Goal: Obtain resource: Download file/media

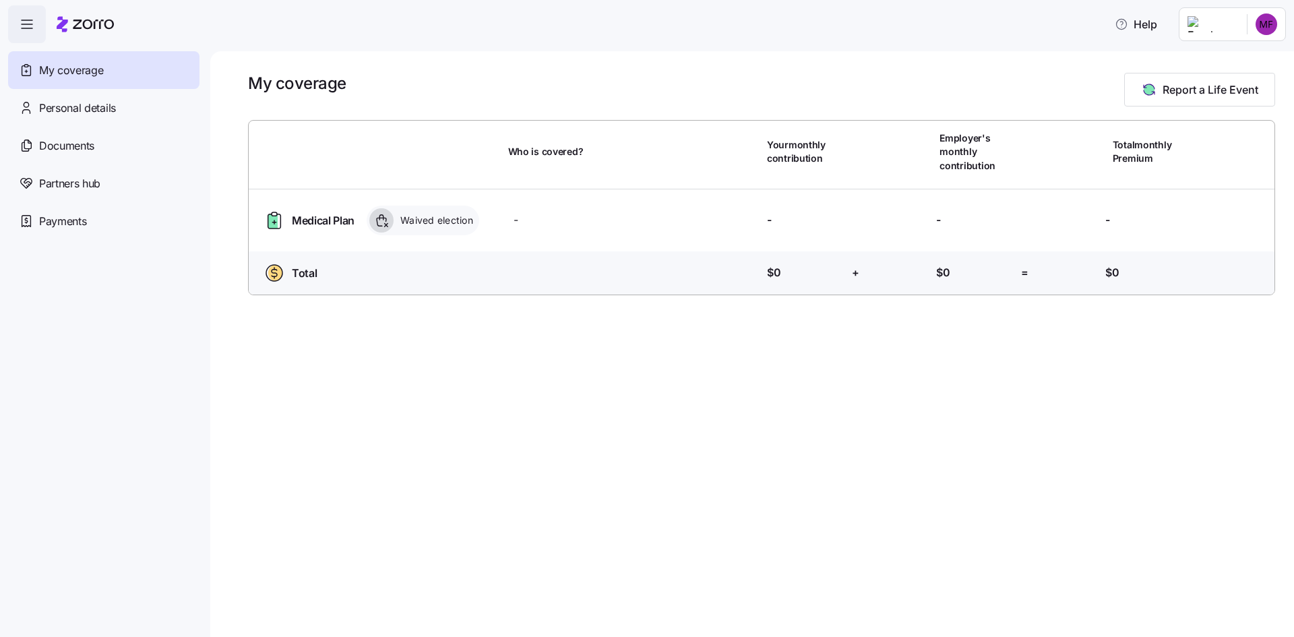
click at [486, 88] on div "My coverage Report a Life Event" at bounding box center [761, 90] width 1027 height 34
click at [1270, 20] on html "Help My coverage Personal details Documents Partners hub Payments My coverage R…" at bounding box center [647, 314] width 1294 height 629
drag, startPoint x: 1270, startPoint y: 20, endPoint x: 949, endPoint y: 26, distance: 320.1
click at [1268, 20] on html "Help My coverage Personal details Documents Partners hub Payments My coverage R…" at bounding box center [647, 314] width 1294 height 629
click at [34, 23] on icon "button" at bounding box center [27, 24] width 16 height 16
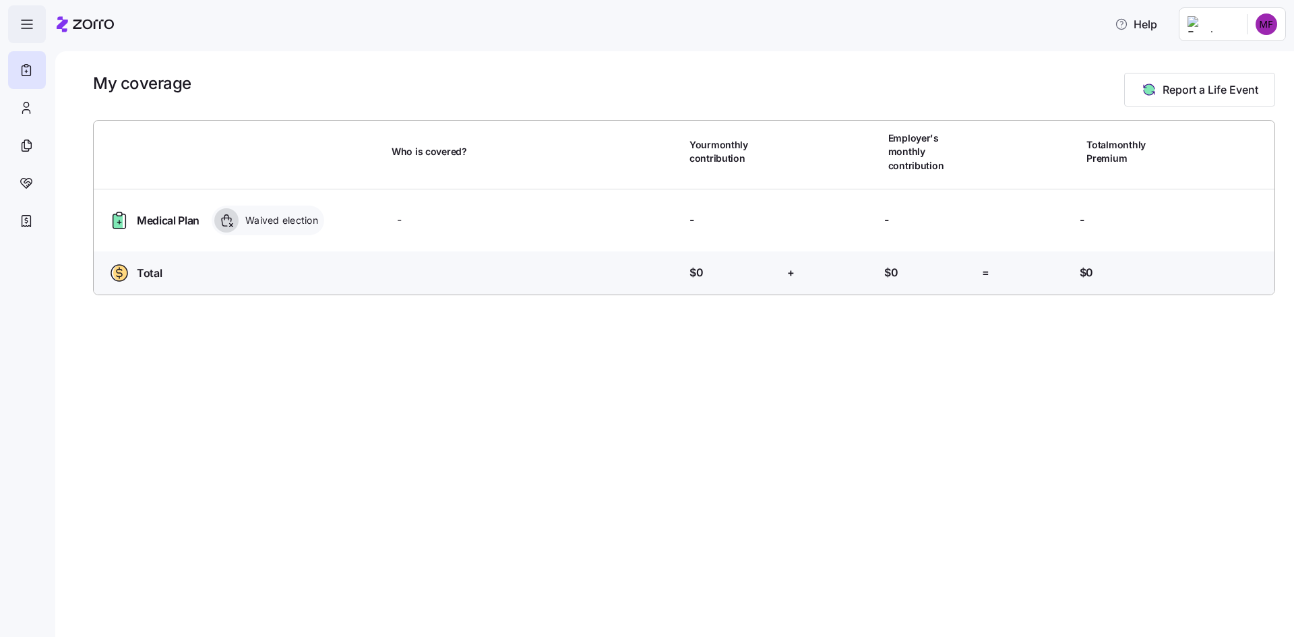
click at [32, 23] on icon "button" at bounding box center [27, 24] width 16 height 16
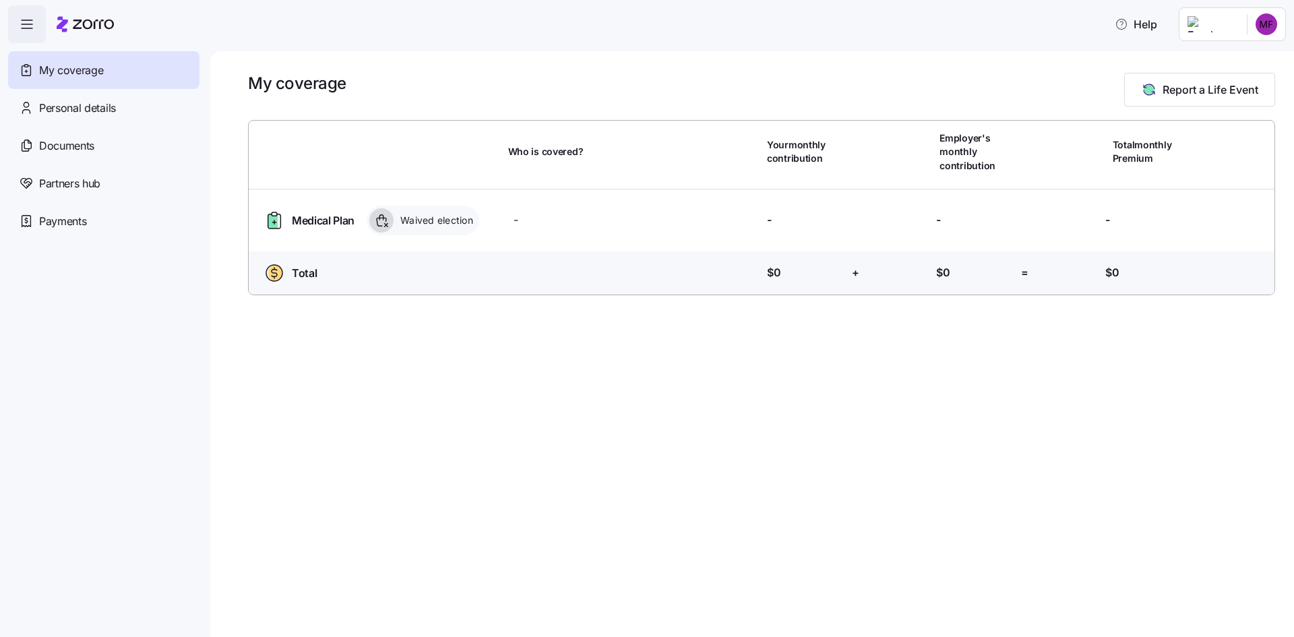
click at [1272, 22] on html "Help My coverage Personal details Documents Partners hub Payments My coverage R…" at bounding box center [647, 314] width 1294 height 629
click at [1253, 51] on div "My settings" at bounding box center [1240, 61] width 82 height 22
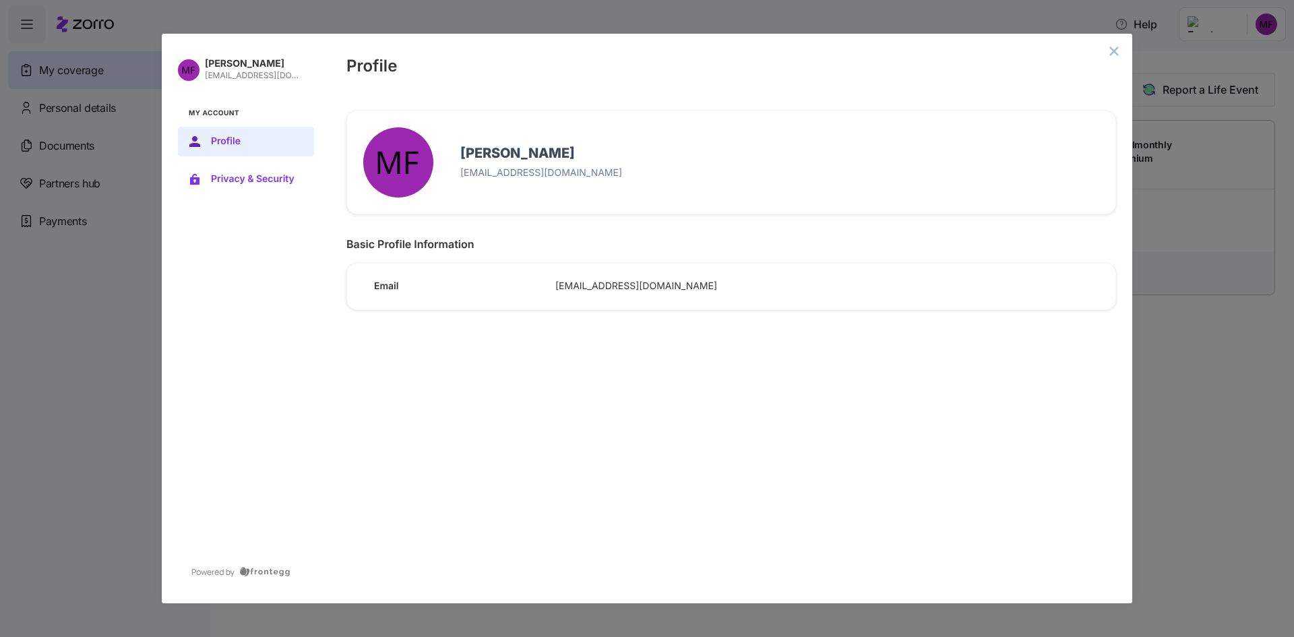
click at [253, 181] on span "Privacy & Security" at bounding box center [257, 179] width 92 height 11
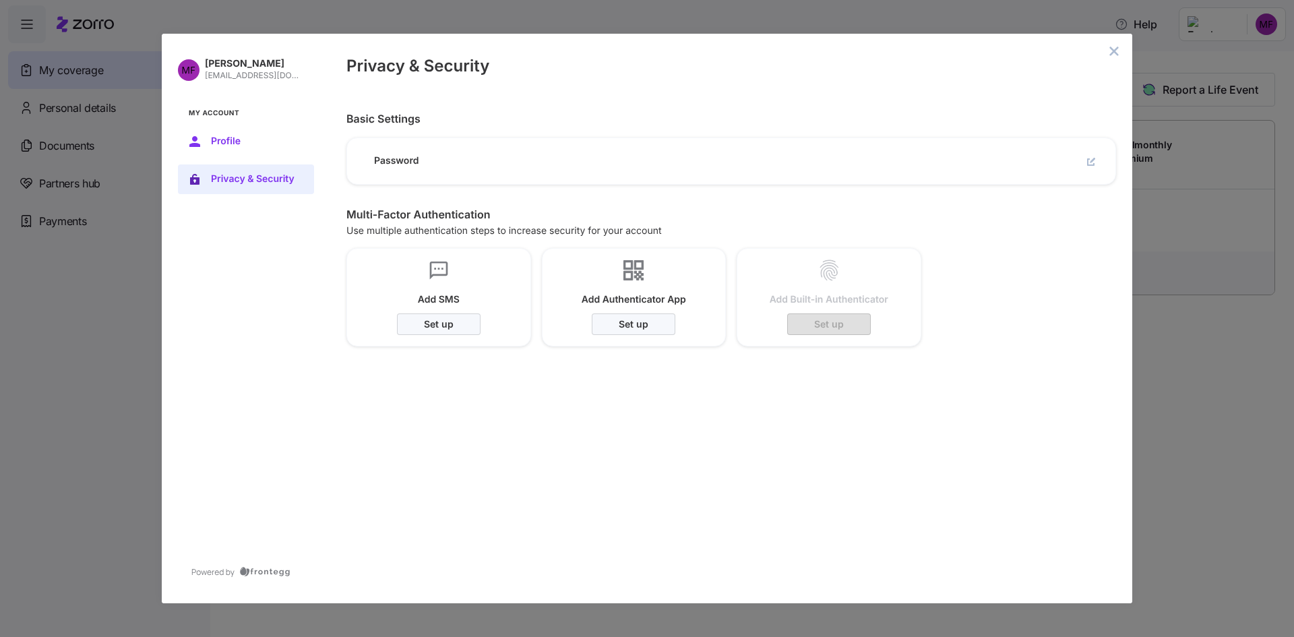
click at [247, 150] on button "Profile" at bounding box center [246, 142] width 136 height 30
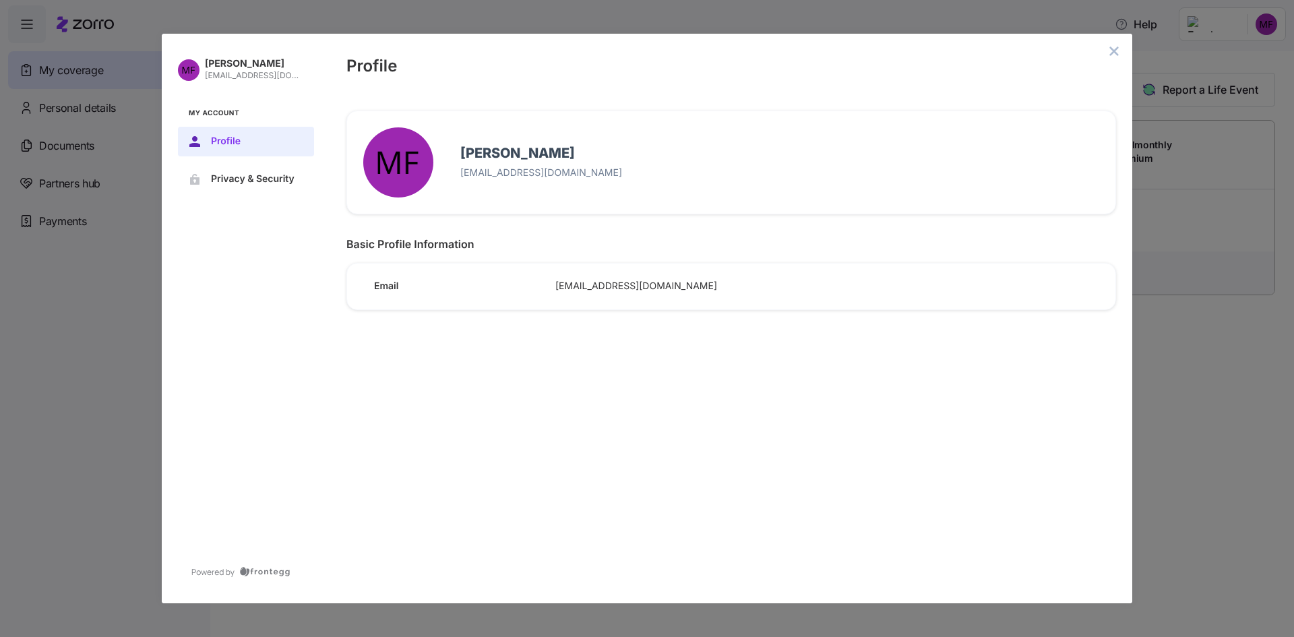
click at [1120, 50] on button "close admin-box" at bounding box center [1113, 51] width 19 height 19
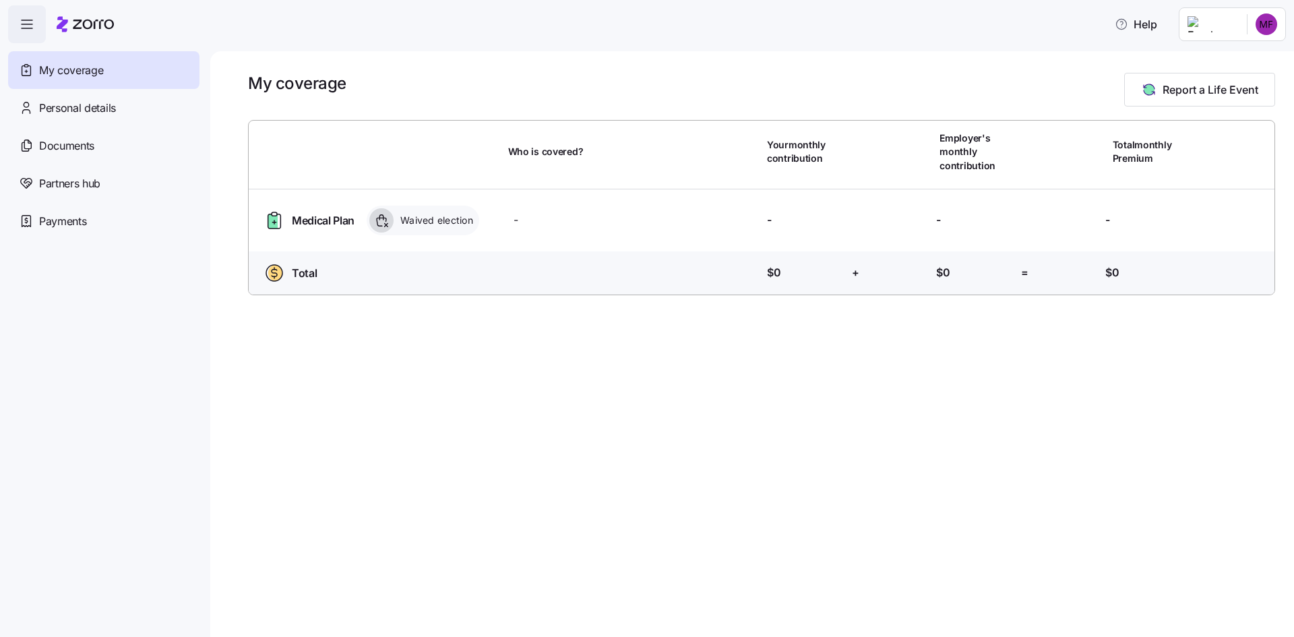
click at [24, 25] on icon "button" at bounding box center [27, 24] width 16 height 16
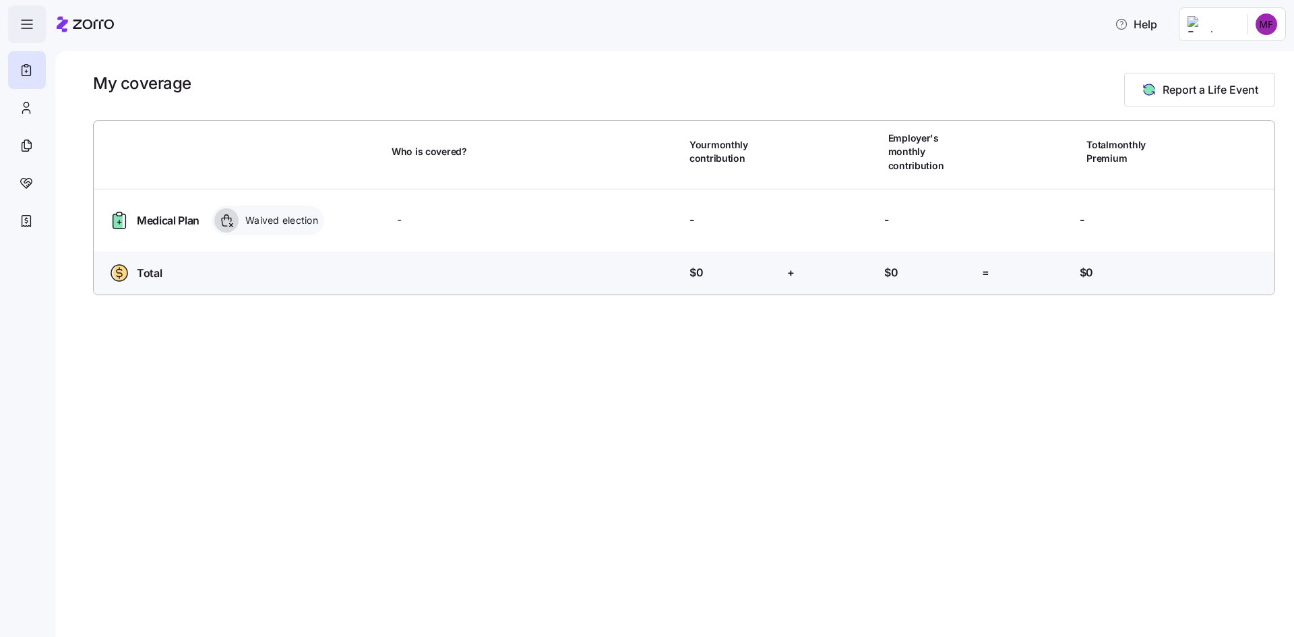
click at [24, 25] on icon "button" at bounding box center [27, 24] width 16 height 16
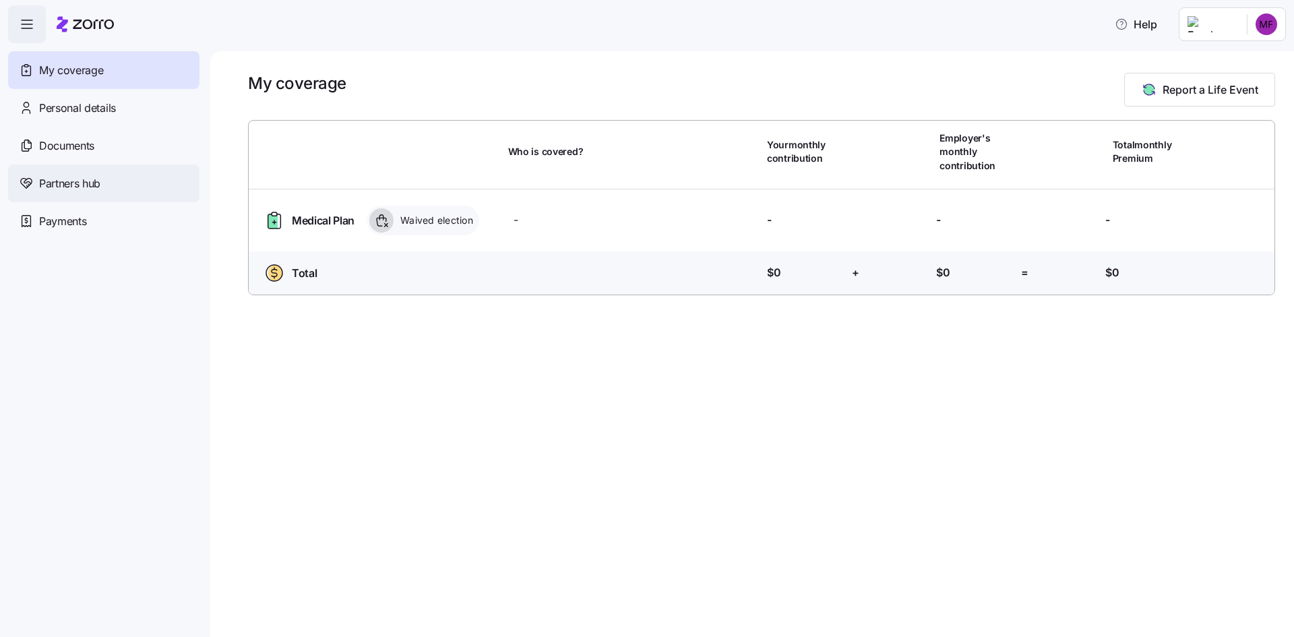
click at [74, 190] on span "Partners hub" at bounding box center [69, 183] width 61 height 17
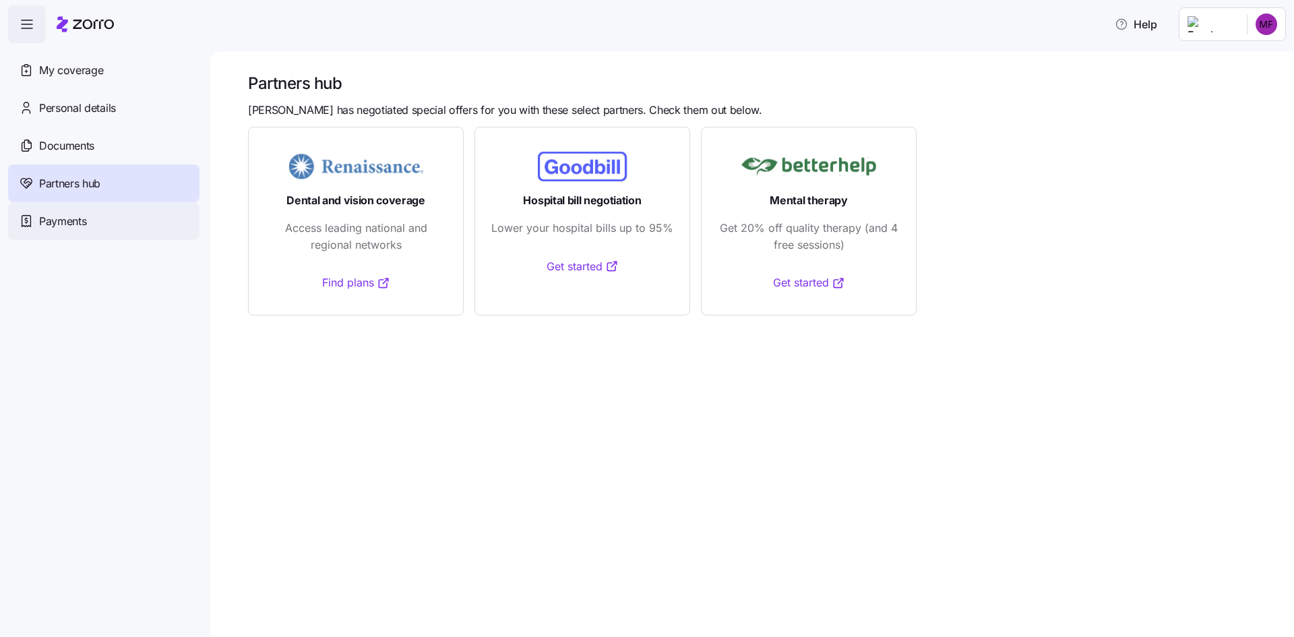
click at [69, 214] on span "Payments" at bounding box center [62, 221] width 47 height 17
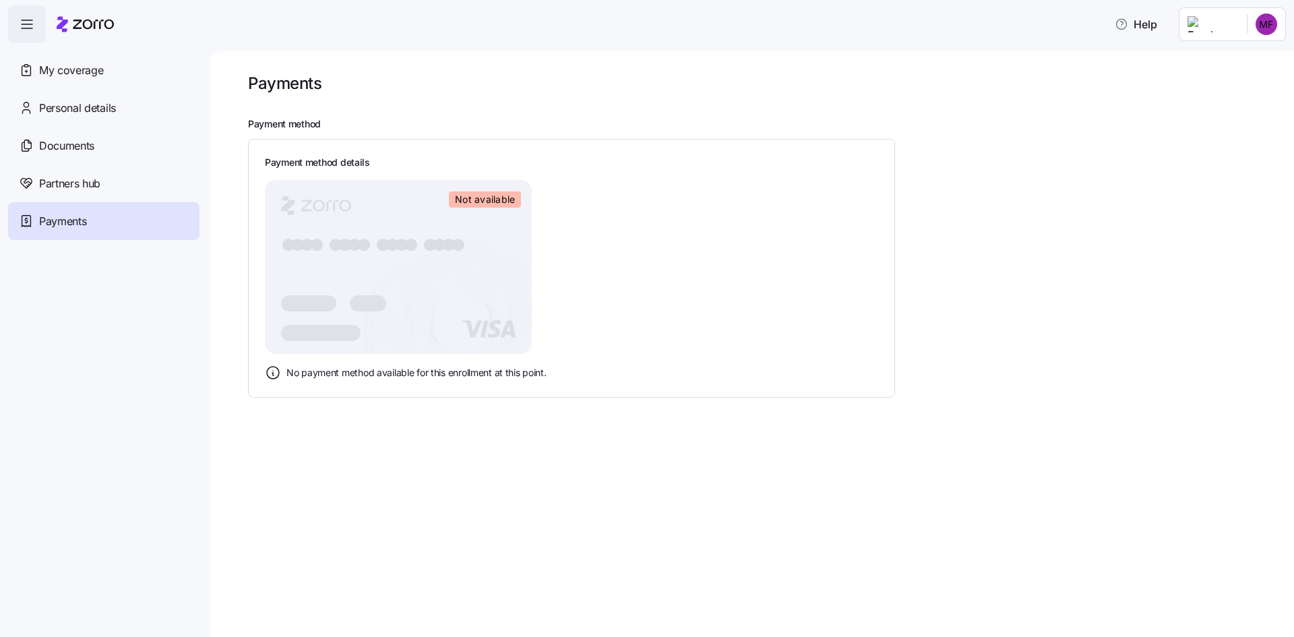
click at [73, 138] on span "Documents" at bounding box center [66, 145] width 55 height 17
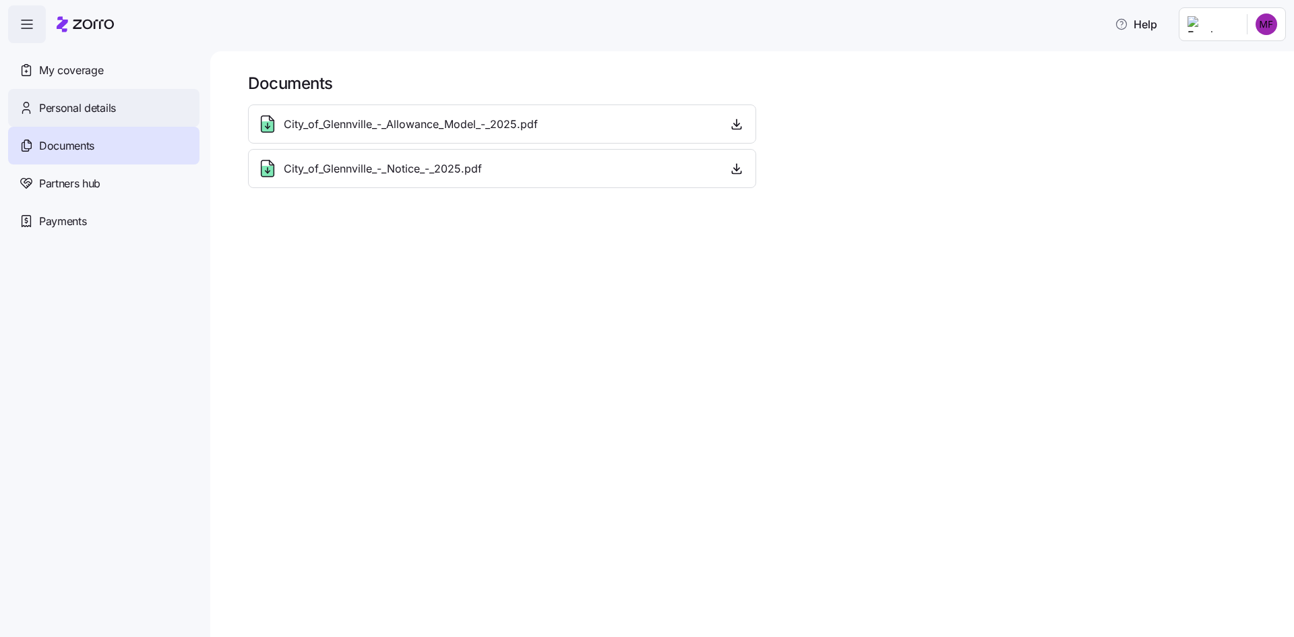
click at [73, 107] on span "Personal details" at bounding box center [77, 108] width 77 height 17
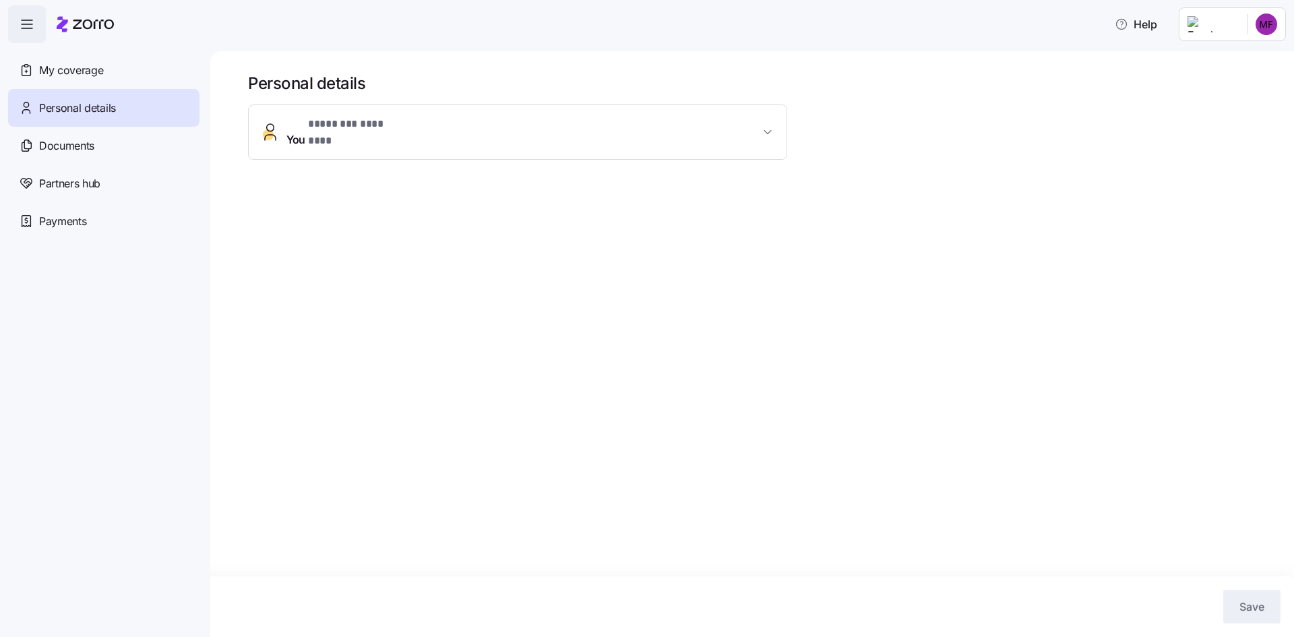
click at [668, 125] on span "You * ******** ******** *" at bounding box center [522, 132] width 473 height 32
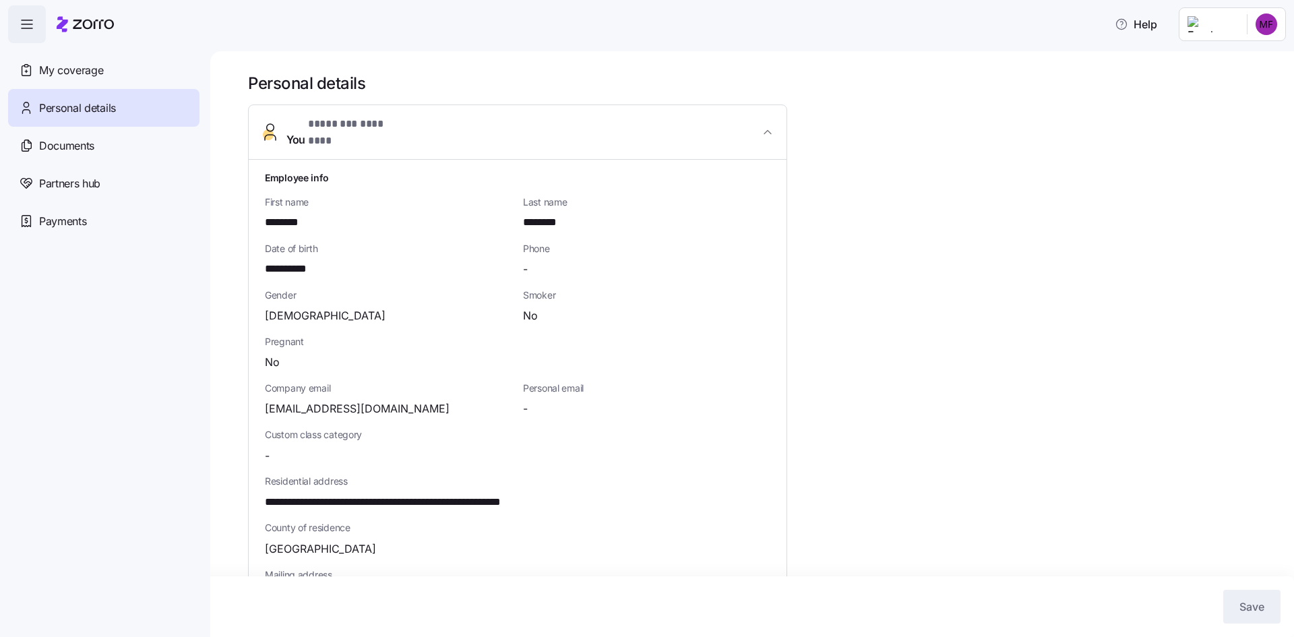
drag, startPoint x: 689, startPoint y: 121, endPoint x: 607, endPoint y: 122, distance: 82.2
click at [689, 121] on span "You * ******** ******** *" at bounding box center [522, 132] width 473 height 32
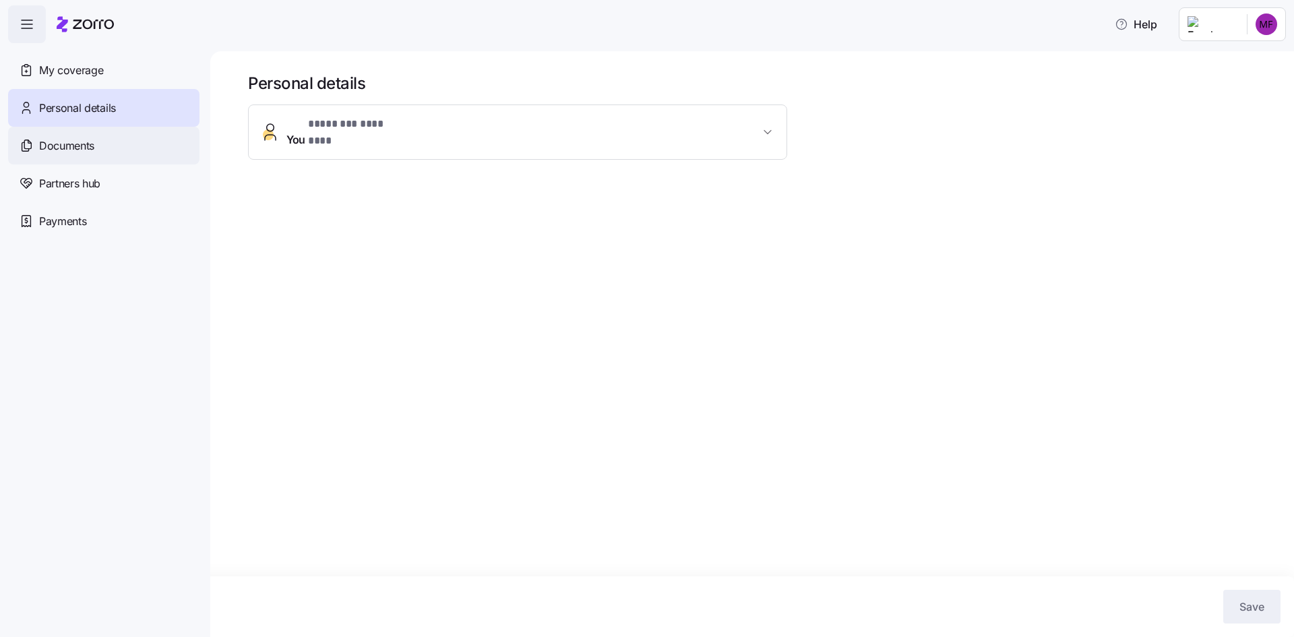
click at [114, 143] on div "Documents" at bounding box center [103, 146] width 191 height 38
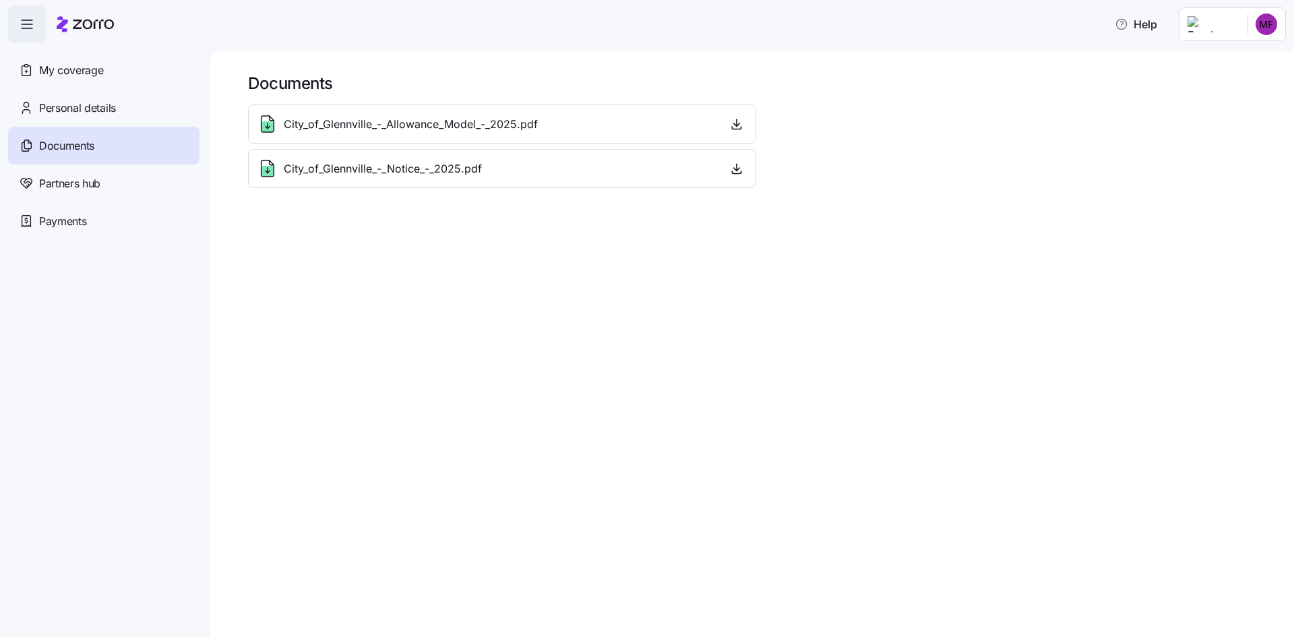
click at [483, 129] on span "City_of_Glennville_-_Allowance_Model_-_2025.pdf" at bounding box center [411, 124] width 254 height 17
click at [93, 111] on span "Personal details" at bounding box center [77, 108] width 77 height 17
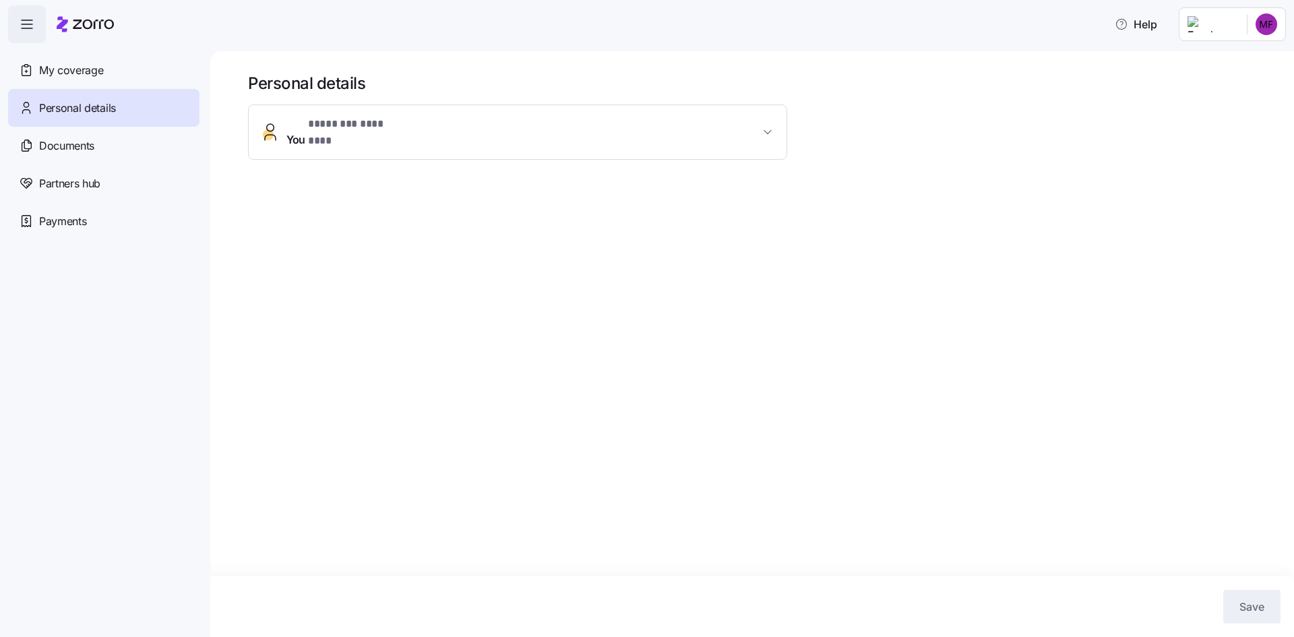
click at [625, 117] on button "You * ******** ******** *" at bounding box center [518, 132] width 538 height 54
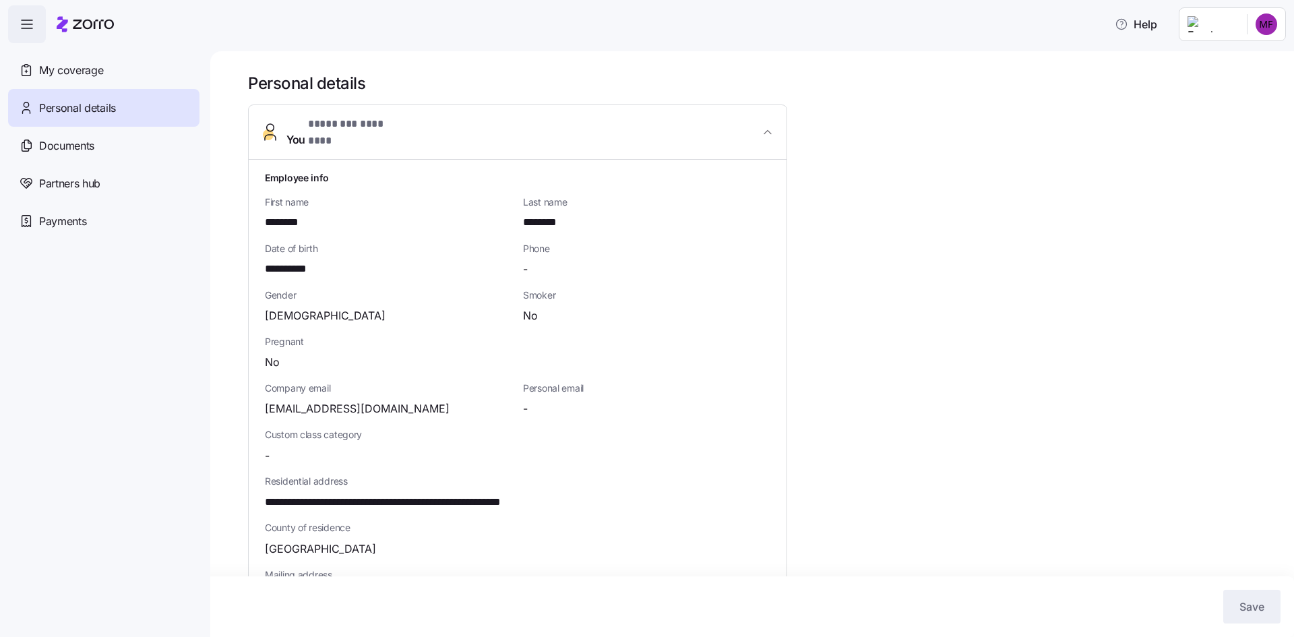
click at [625, 117] on button "You * ******** ******** *" at bounding box center [518, 132] width 538 height 55
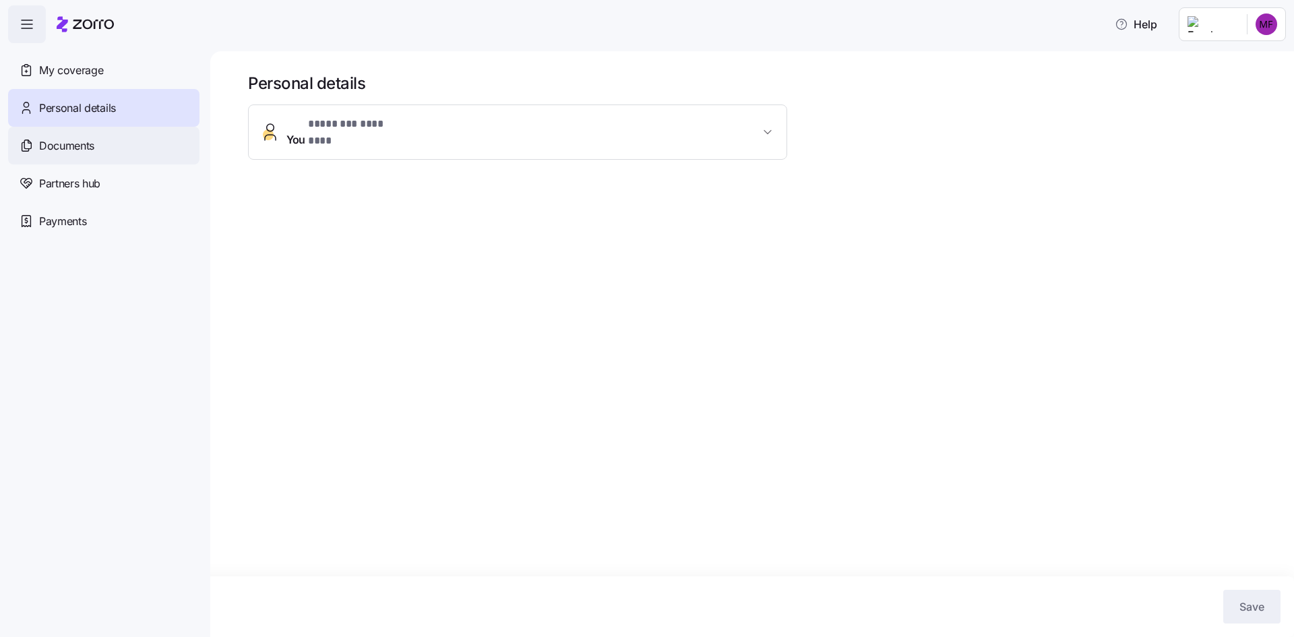
click at [105, 137] on div "Documents" at bounding box center [103, 146] width 191 height 38
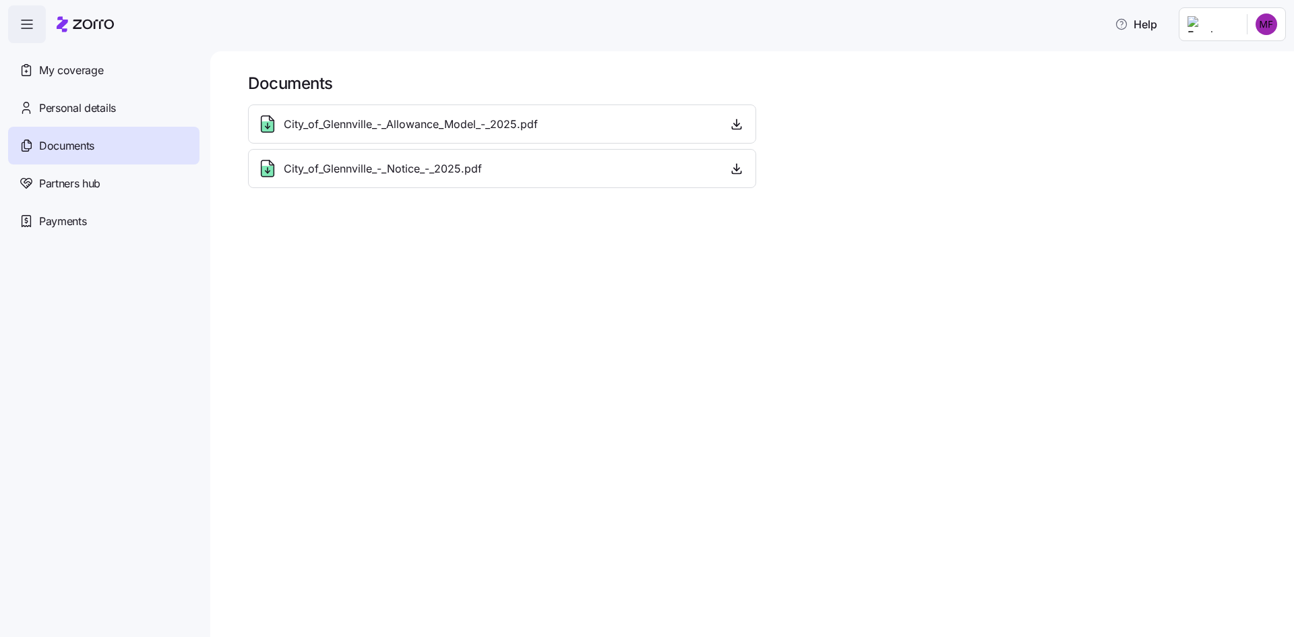
click at [385, 123] on span "City_of_Glennville_-_Allowance_Model_-_2025.pdf" at bounding box center [411, 124] width 254 height 17
click at [396, 160] on span "City_of_Glennville_-_Notice_-_2025.pdf" at bounding box center [383, 168] width 198 height 17
click at [741, 129] on icon "button" at bounding box center [736, 128] width 9 height 2
click at [730, 167] on icon "button" at bounding box center [736, 168] width 13 height 13
click at [82, 104] on span "Personal details" at bounding box center [77, 108] width 77 height 17
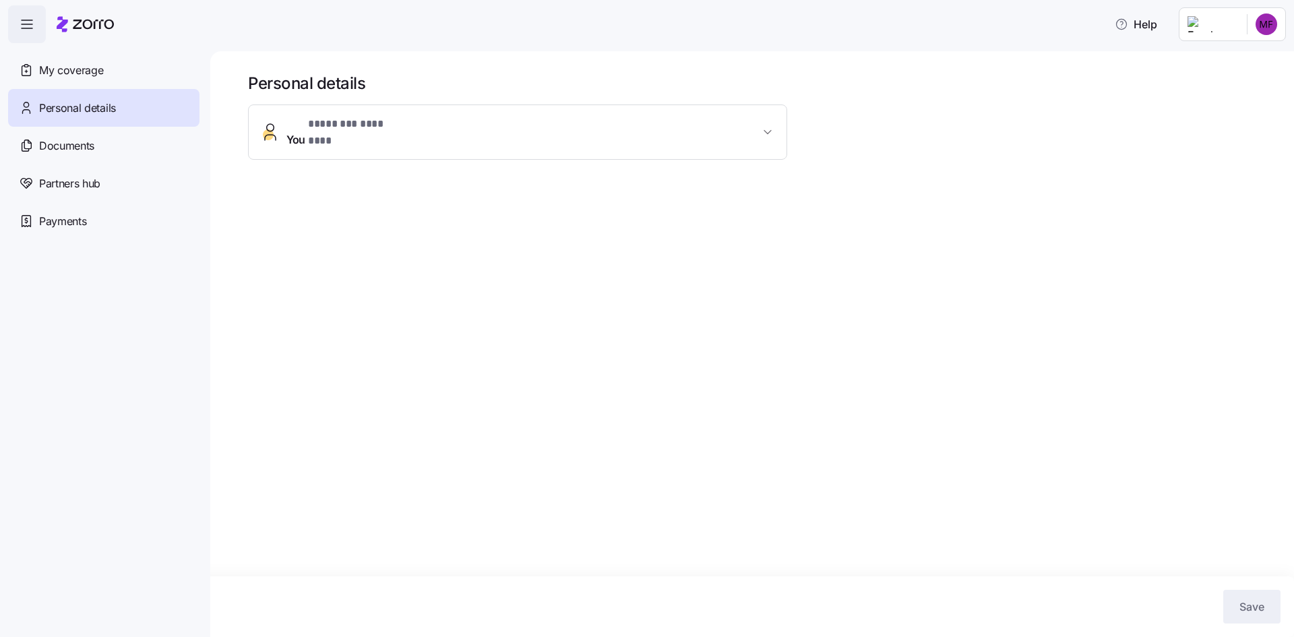
click at [73, 73] on span "My coverage" at bounding box center [71, 70] width 64 height 17
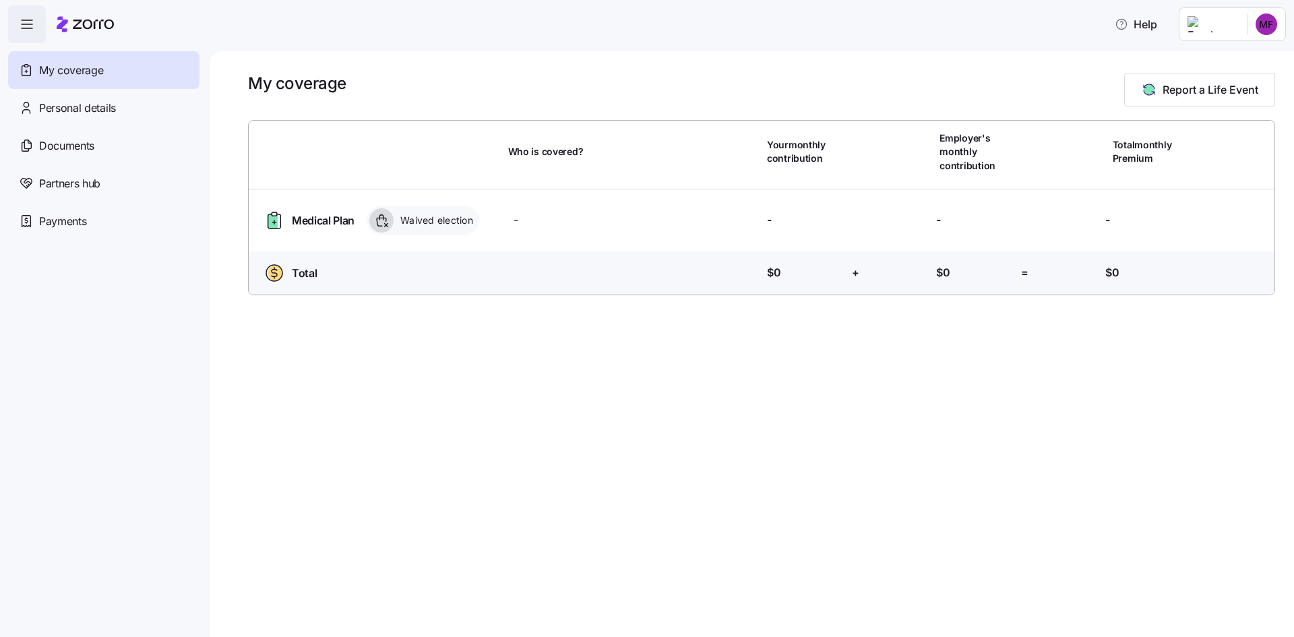
click at [1268, 30] on html "Help My coverage Personal details Documents Partners hub Payments My coverage R…" at bounding box center [647, 314] width 1294 height 629
click at [1245, 65] on div "My settings" at bounding box center [1239, 60] width 71 height 15
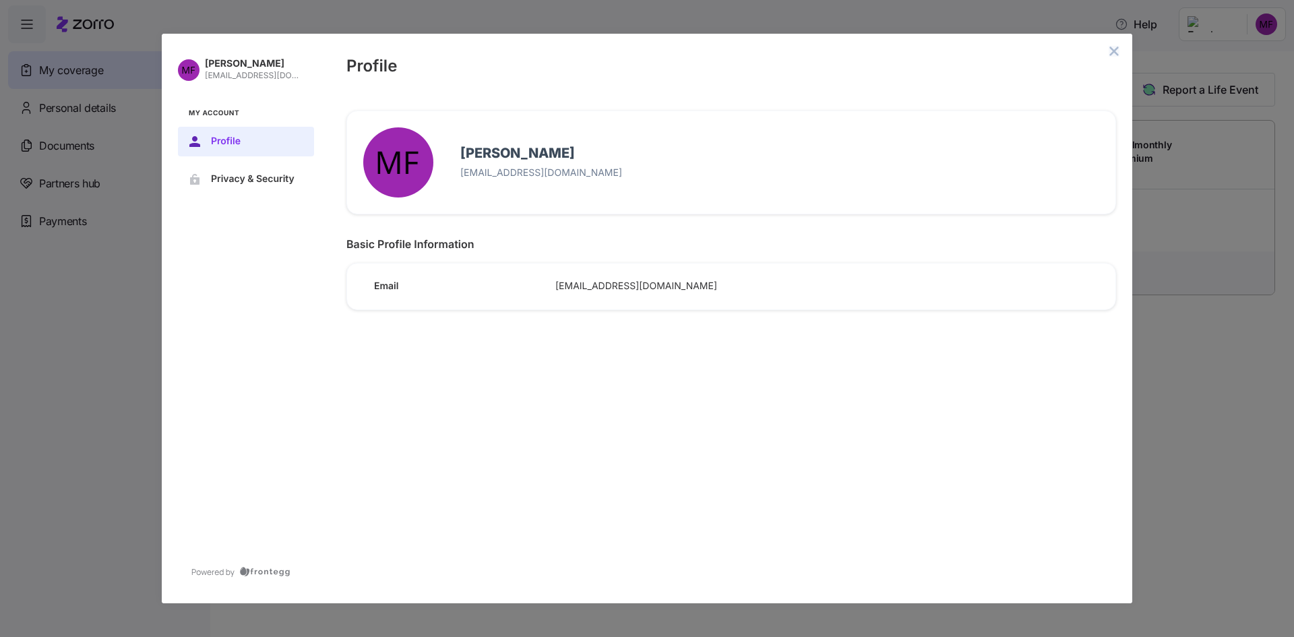
click at [1117, 52] on icon "close admin-box" at bounding box center [1113, 51] width 11 height 11
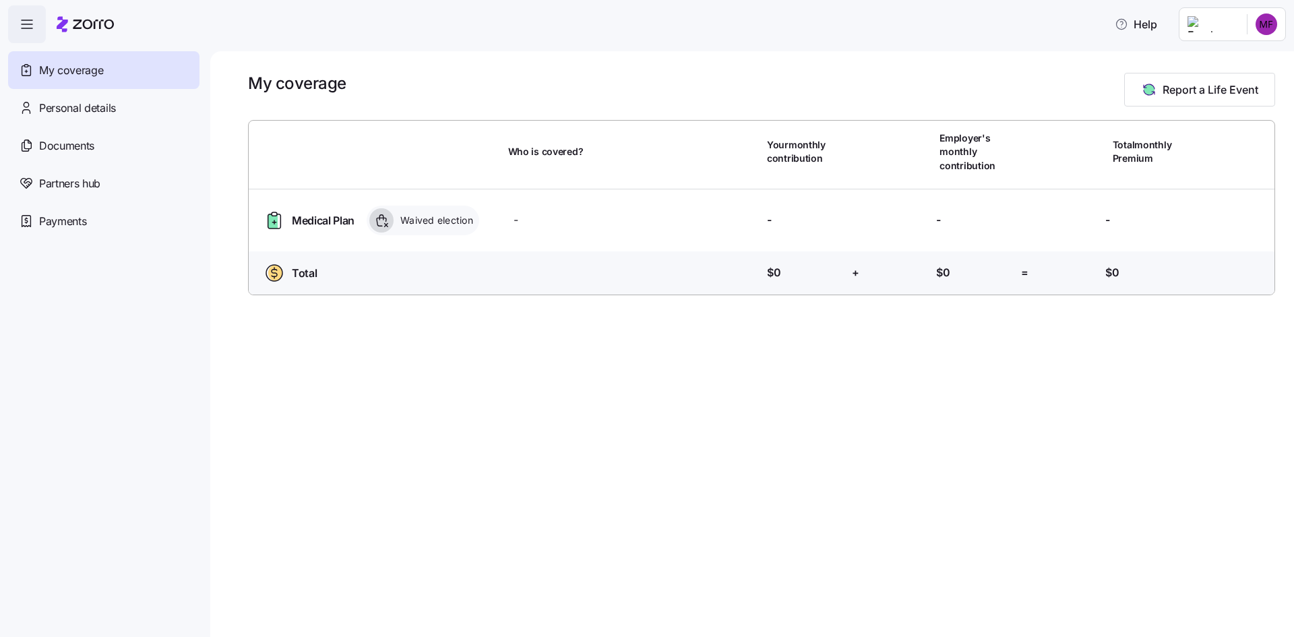
click at [1036, 49] on main "My coverage Report a Life Event Who is covered? Your monthly contribution Emplo…" at bounding box center [647, 314] width 1294 height 629
